Goal: Transaction & Acquisition: Purchase product/service

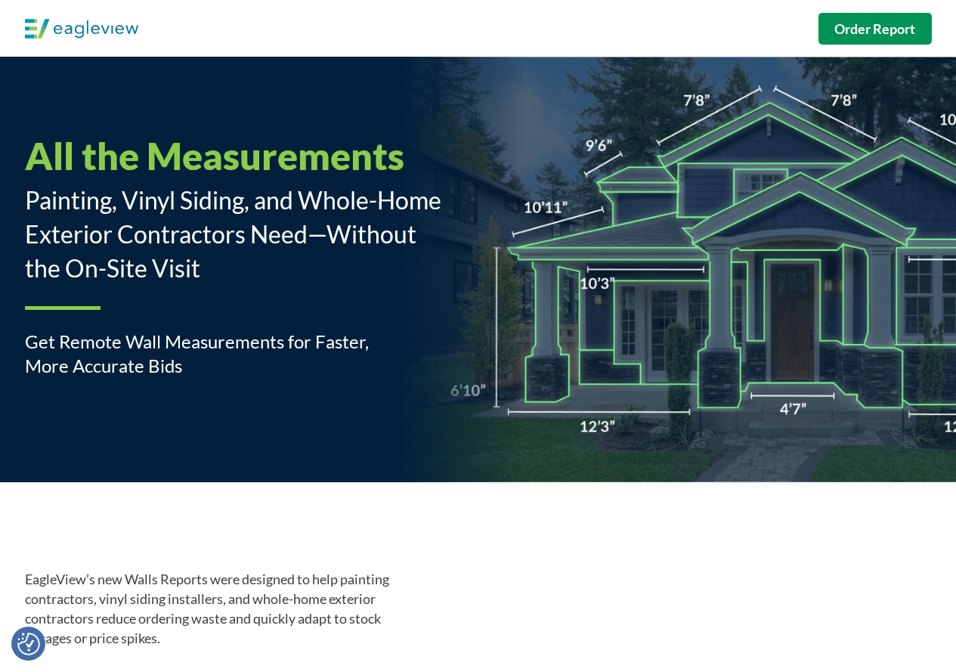
click at [853, 32] on strong "Order Report" at bounding box center [874, 28] width 81 height 17
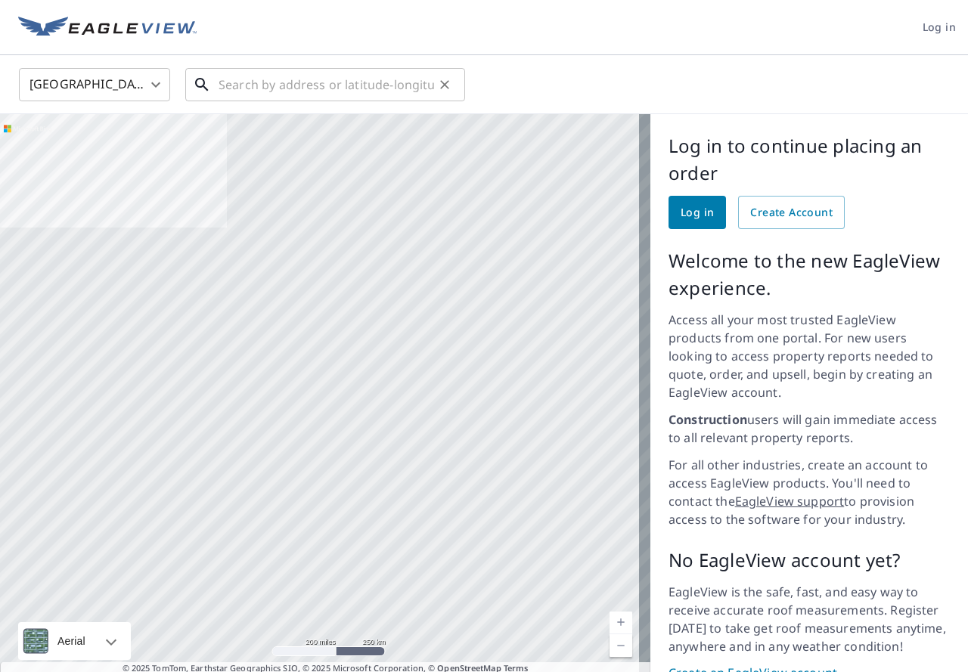
drag, startPoint x: 255, startPoint y: 85, endPoint x: 265, endPoint y: 87, distance: 10.7
click at [259, 86] on input "text" at bounding box center [325, 84] width 215 height 42
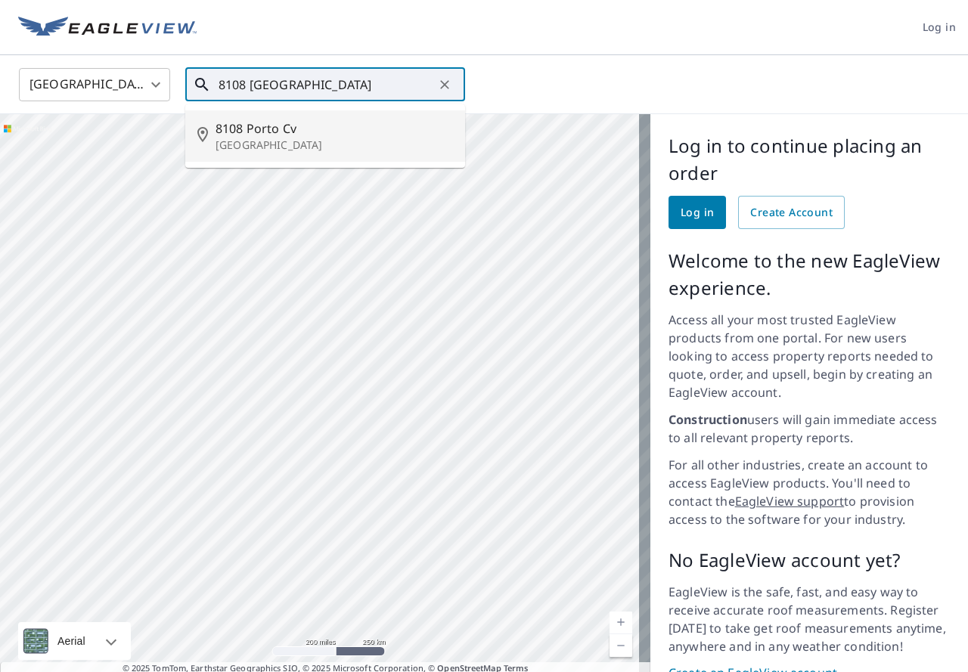
click at [284, 122] on span "8108 Porto Cv" at bounding box center [333, 128] width 237 height 18
type input "[STREET_ADDRESS]"
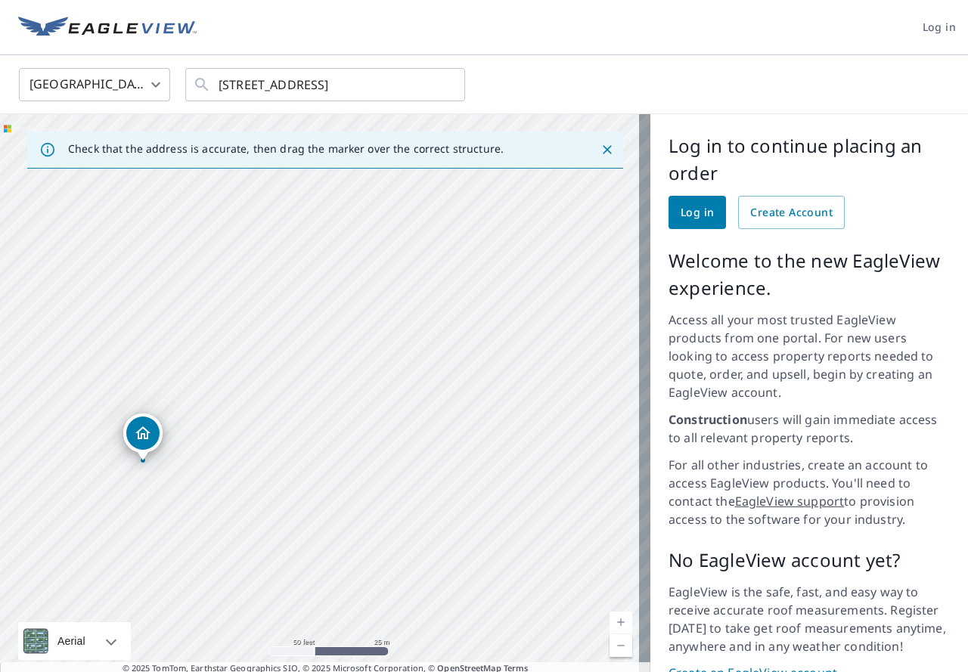
drag, startPoint x: 125, startPoint y: 441, endPoint x: 354, endPoint y: 426, distance: 228.8
click at [354, 426] on div "[STREET_ADDRESS]" at bounding box center [325, 407] width 650 height 586
click at [695, 213] on span "Log in" at bounding box center [696, 212] width 33 height 19
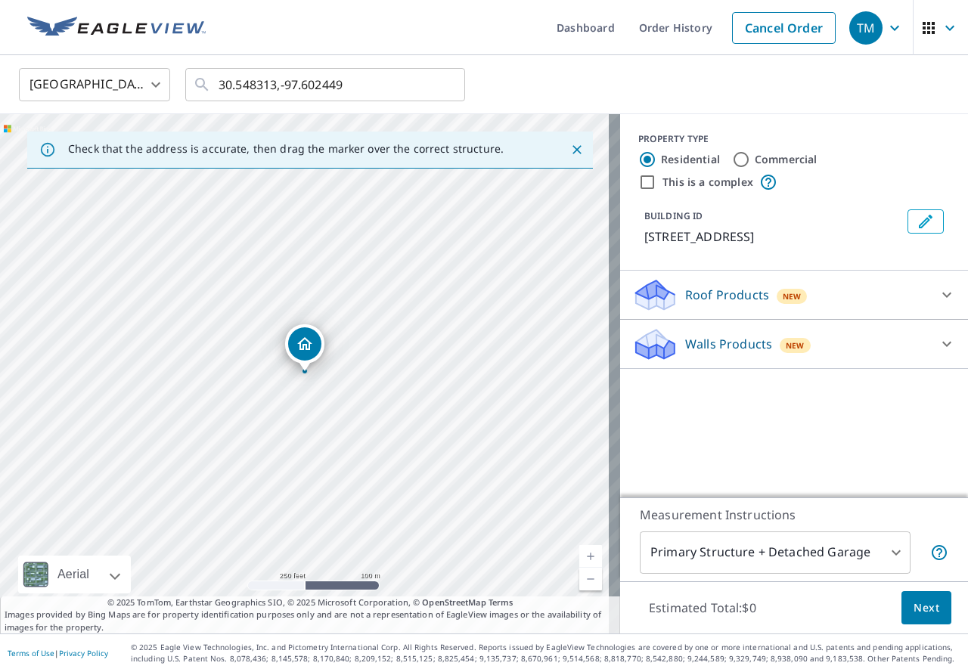
click at [808, 352] on div "Walls Products New" at bounding box center [780, 345] width 296 height 36
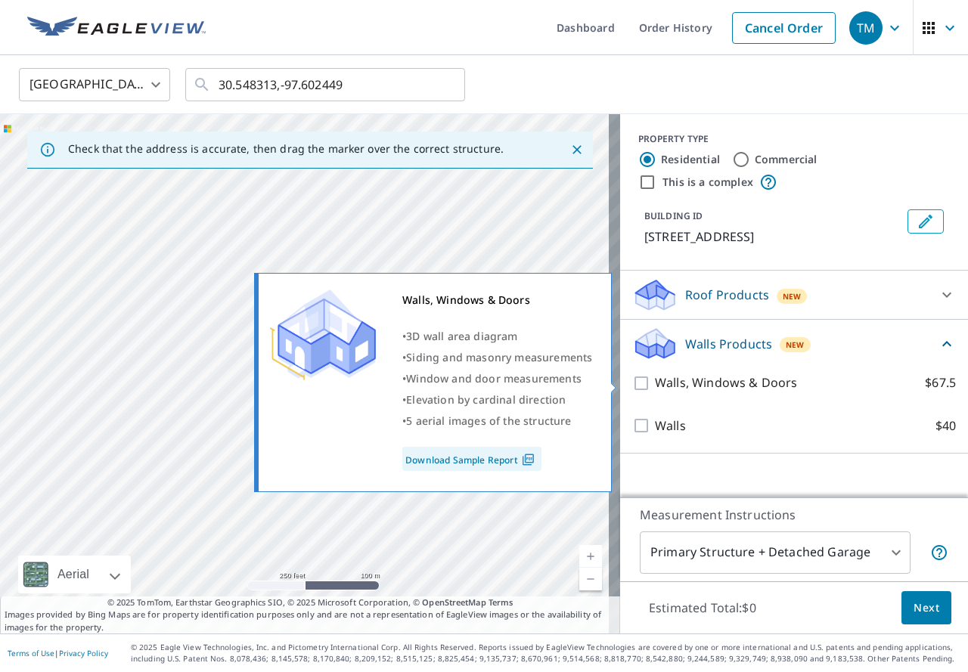
click at [632, 385] on input "Walls, Windows & Doors $67.5" at bounding box center [643, 383] width 23 height 18
checkbox input "true"
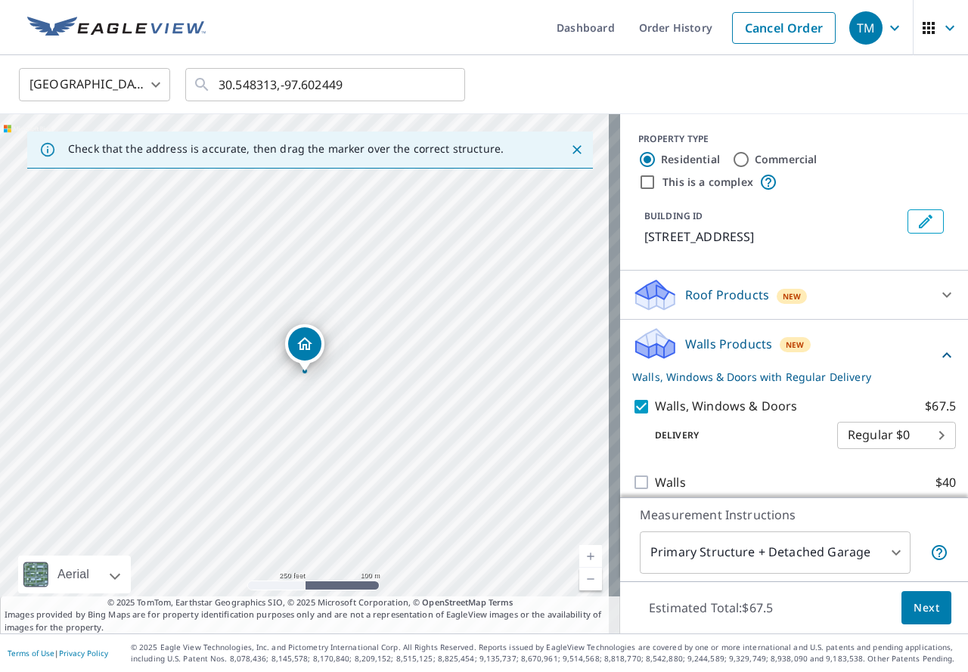
scroll to position [13, 0]
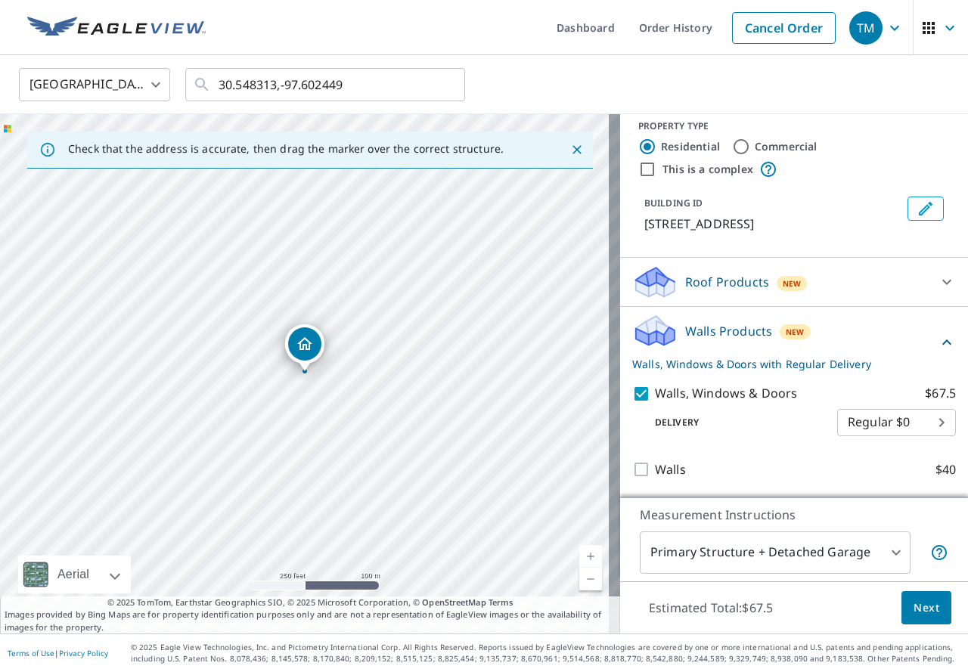
click at [780, 551] on body "TM TM Dashboard Order History Cancel Order TM United States US ​ 30.548313,-97.…" at bounding box center [484, 336] width 968 height 672
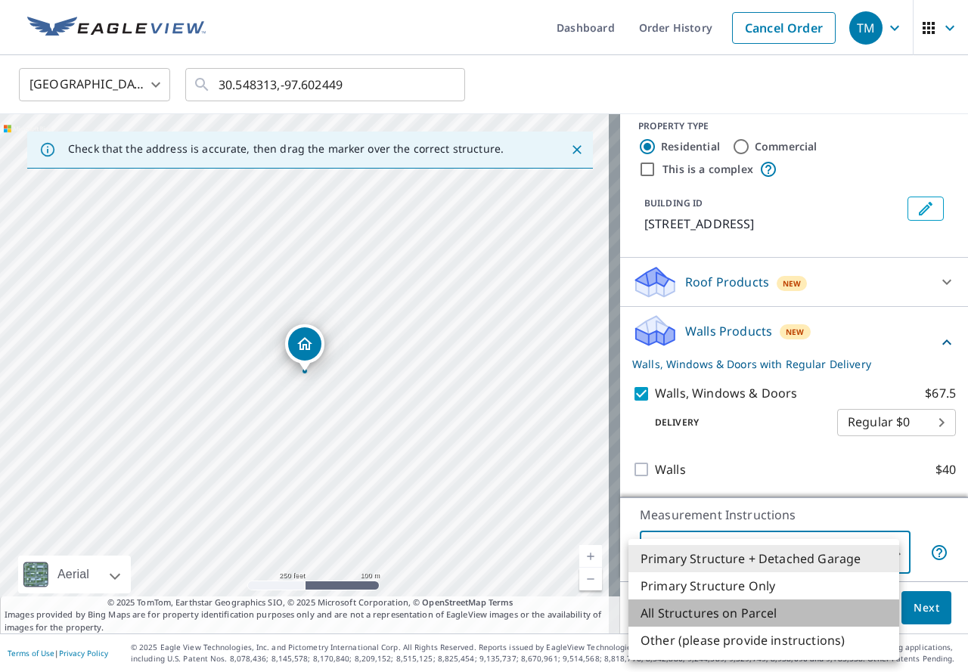
click at [767, 607] on li "All Structures on Parcel" at bounding box center [763, 612] width 271 height 27
type input "3"
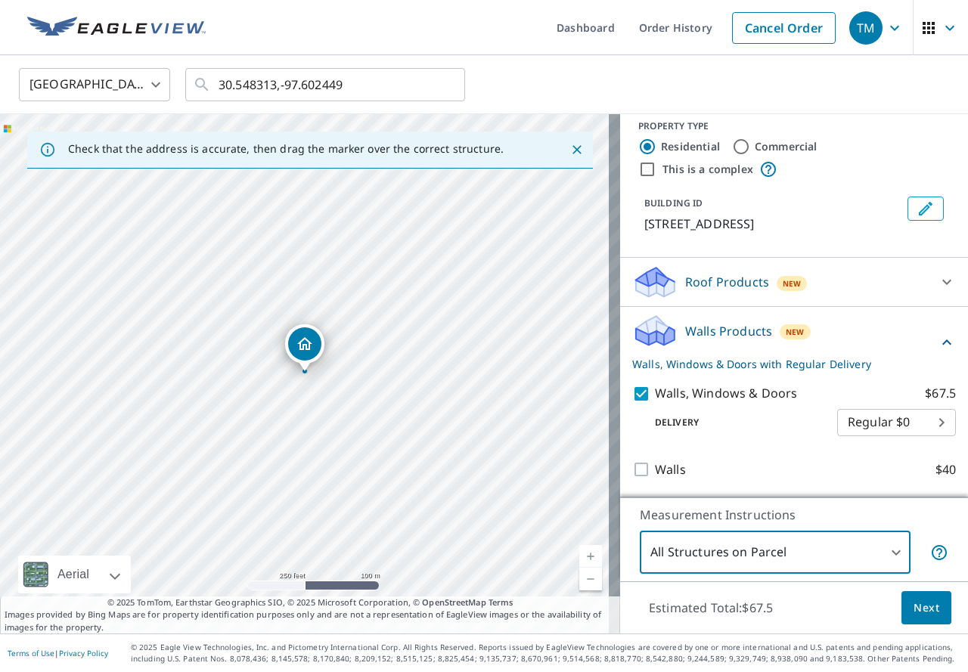
click at [915, 622] on button "Next" at bounding box center [926, 608] width 50 height 34
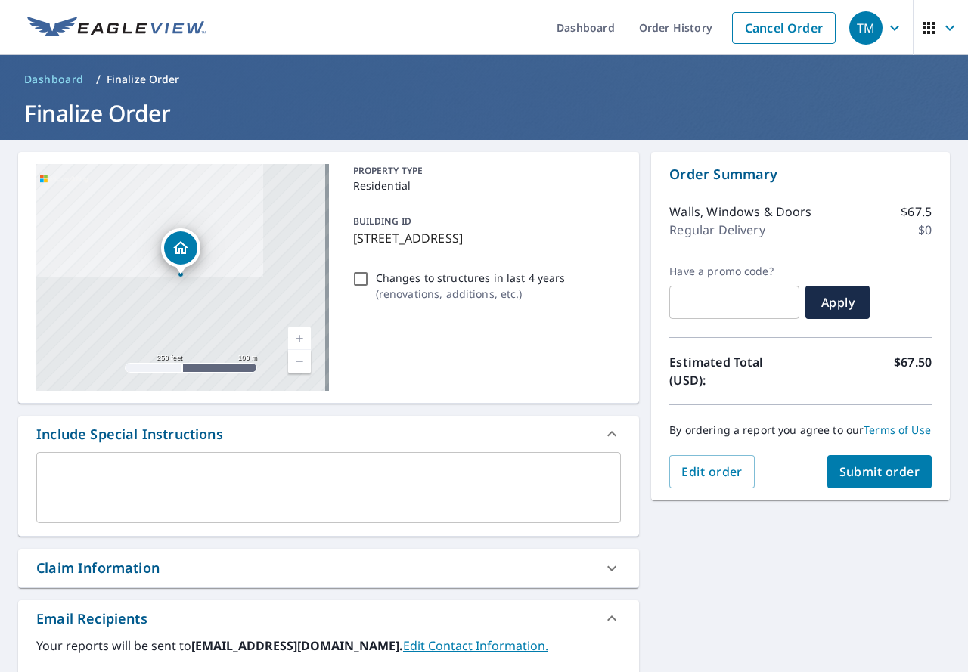
click at [361, 281] on input "Changes to structures in last 4 years ( renovations, additions, etc. )" at bounding box center [360, 279] width 18 height 18
checkbox input "true"
click at [909, 488] on button "Submit order" at bounding box center [879, 471] width 105 height 33
